Goal: Task Accomplishment & Management: Use online tool/utility

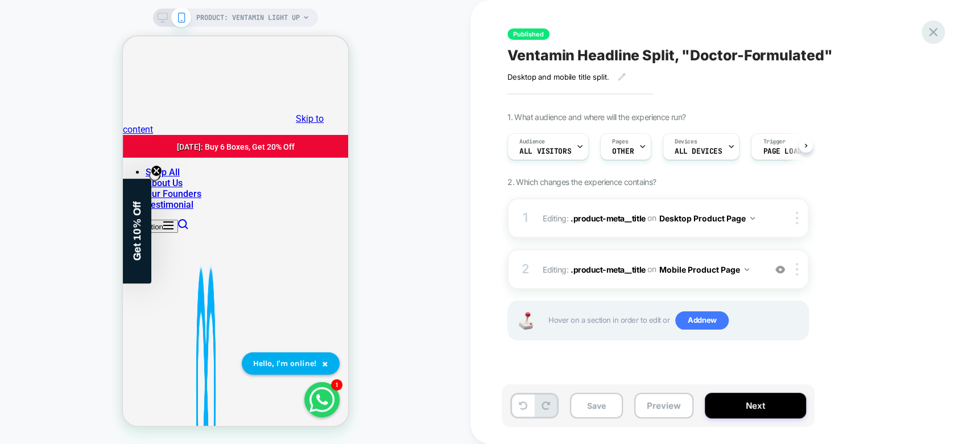
click at [938, 36] on icon at bounding box center [933, 31] width 15 height 15
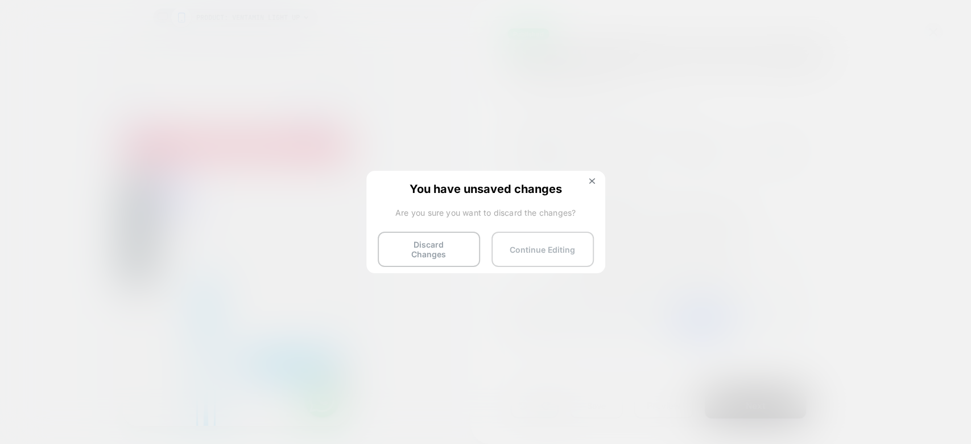
click at [521, 235] on button "Continue Editing" at bounding box center [543, 249] width 102 height 35
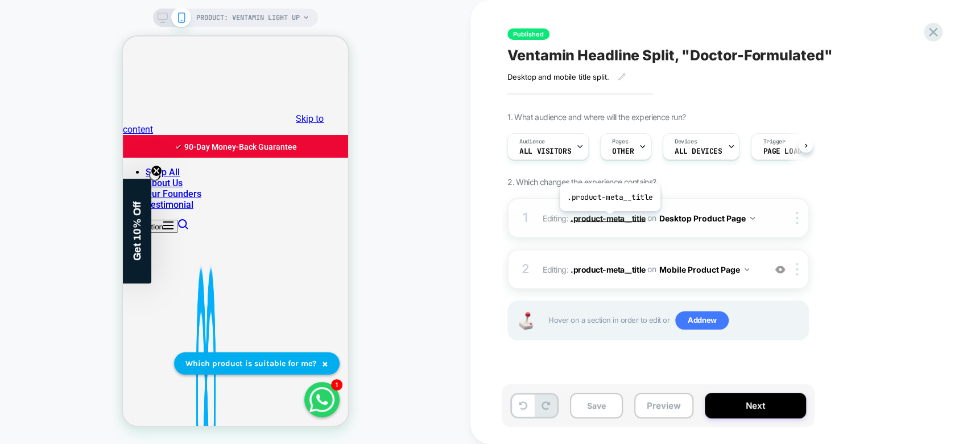
click at [609, 219] on span ".product-meta__title" at bounding box center [608, 218] width 75 height 10
click at [609, 269] on span ".product-meta__title" at bounding box center [608, 269] width 75 height 10
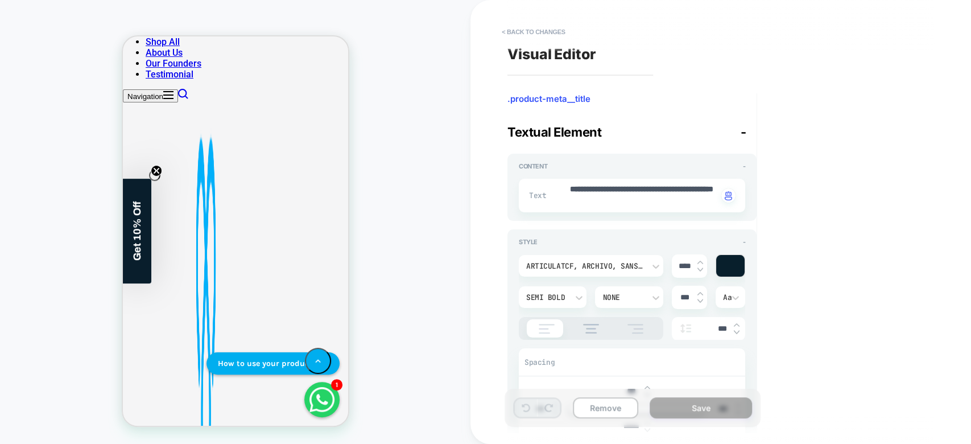
scroll to position [1, 0]
click at [516, 31] on button "< Back to changes" at bounding box center [533, 32] width 75 height 18
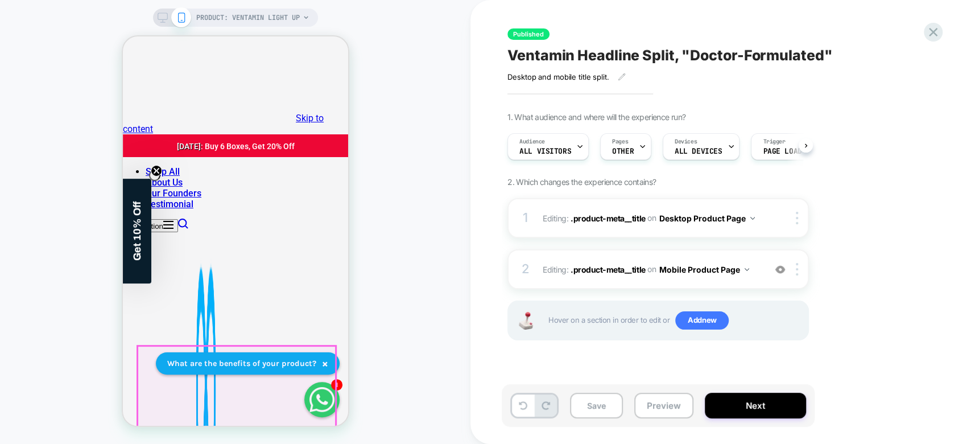
scroll to position [0, 0]
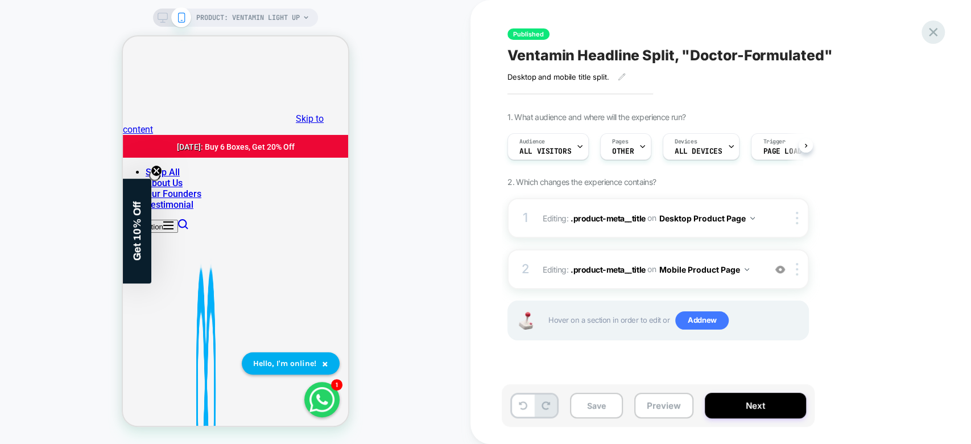
click at [933, 36] on icon at bounding box center [933, 31] width 15 height 15
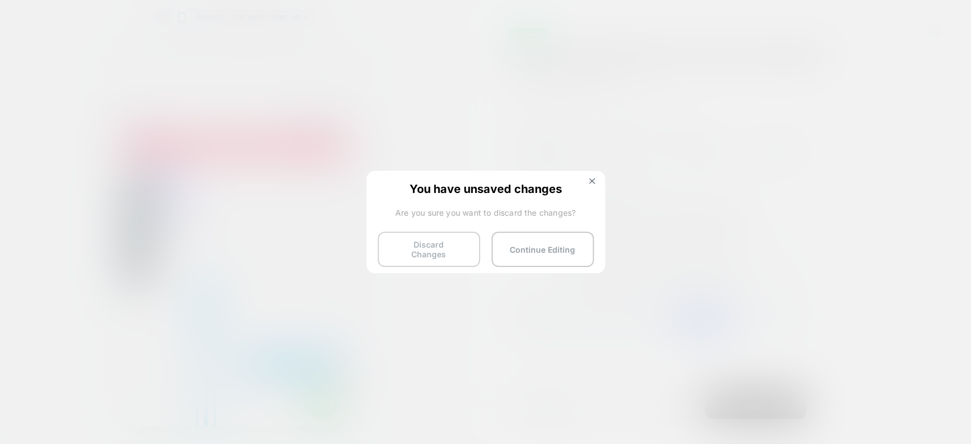
click at [442, 246] on button "Discard Changes" at bounding box center [429, 249] width 102 height 35
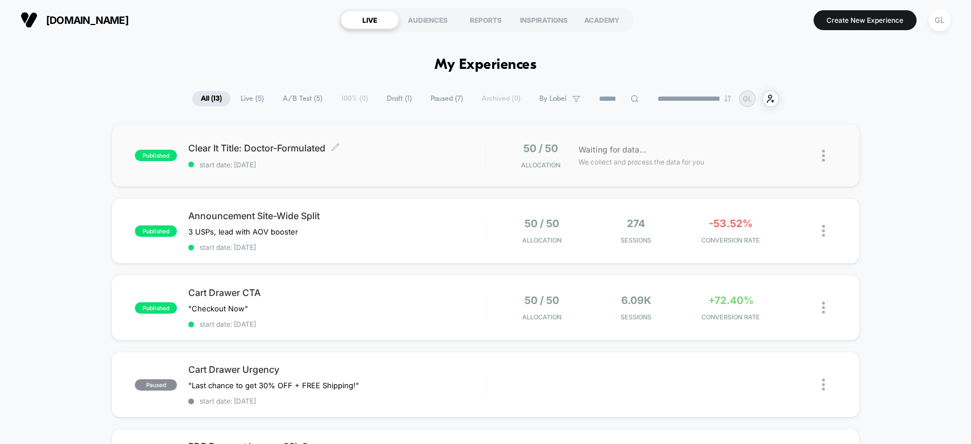
click at [376, 148] on span "Clear It Title: Doctor-Formulated Click to edit experience details" at bounding box center [336, 147] width 296 height 11
